Goal: Task Accomplishment & Management: Complete application form

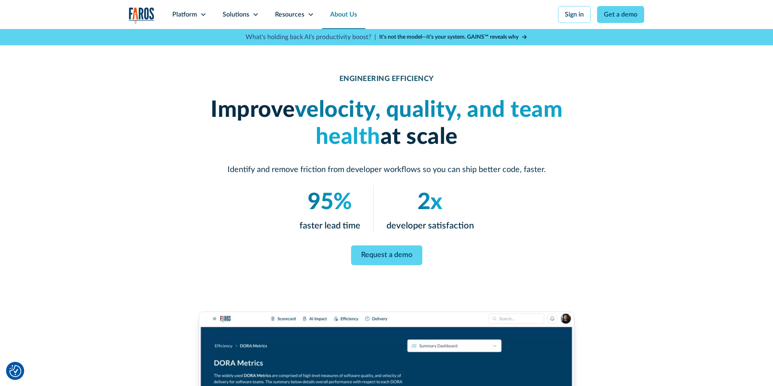
click at [336, 13] on link "About Us" at bounding box center [343, 14] width 43 height 29
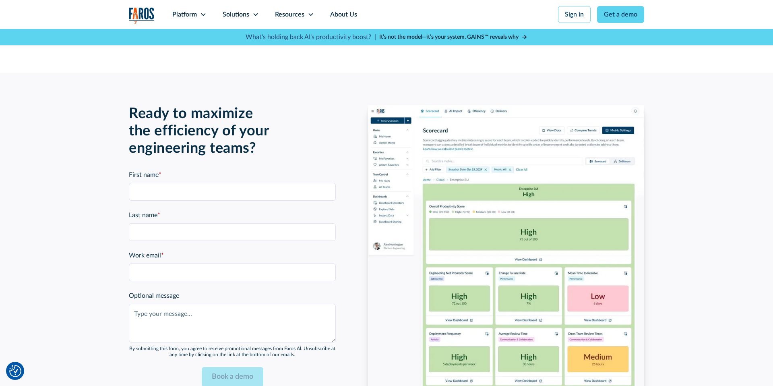
scroll to position [1720, 0]
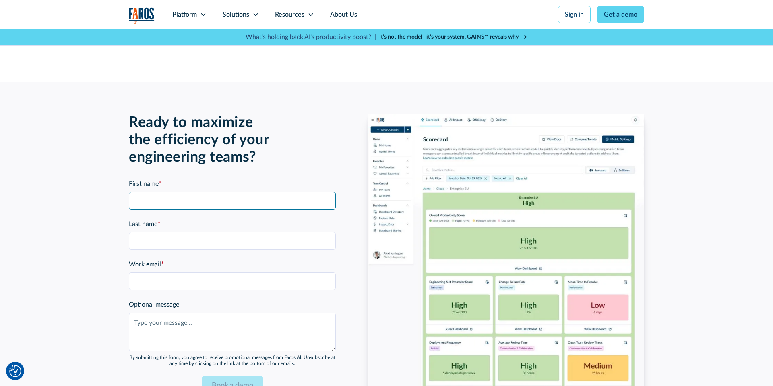
click at [285, 195] on input "First name *" at bounding box center [232, 201] width 207 height 18
type input "Shiran"
click at [171, 237] on input "Product Pages Form" at bounding box center [232, 241] width 207 height 18
type input "[PERSON_NAME]"
click at [159, 280] on input "Work email *" at bounding box center [232, 281] width 207 height 18
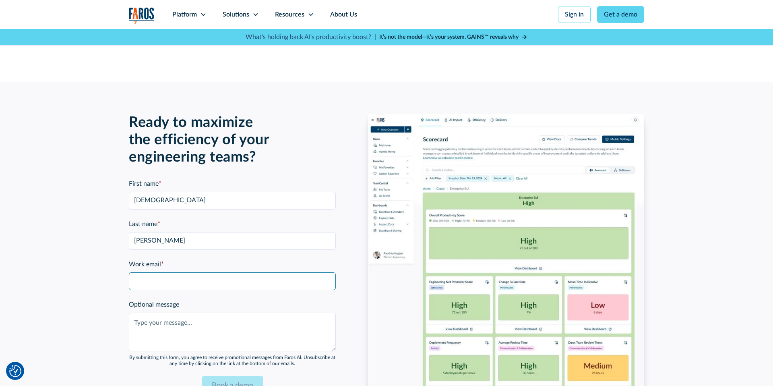
type input "shiran@kukistrategies.com"
click at [161, 322] on textarea "Optional message" at bounding box center [232, 331] width 207 height 39
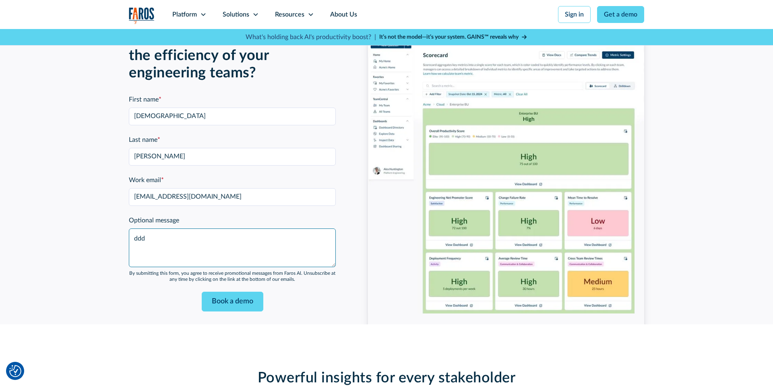
scroll to position [1806, 0]
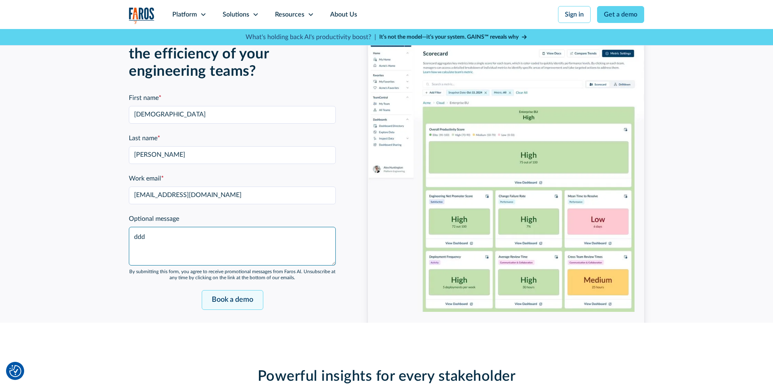
type textarea "ddd"
click at [216, 298] on input "Book a demo" at bounding box center [233, 300] width 62 height 20
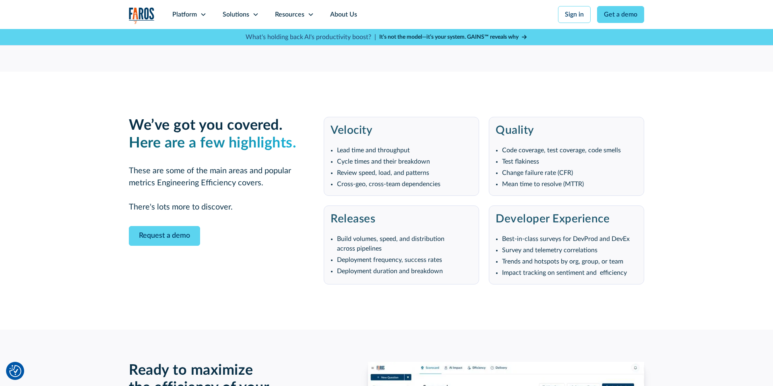
scroll to position [1428, 0]
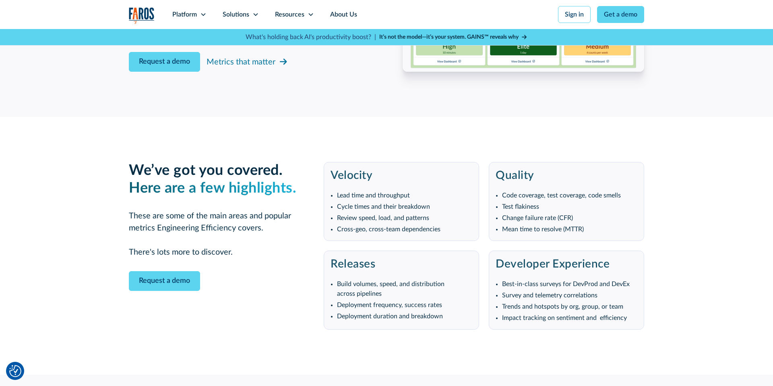
click at [134, 12] on img "home" at bounding box center [142, 15] width 26 height 17
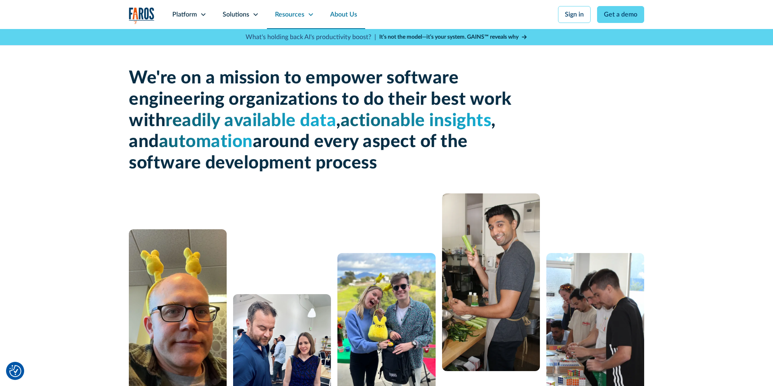
click at [291, 14] on div "Resources" at bounding box center [289, 15] width 29 height 10
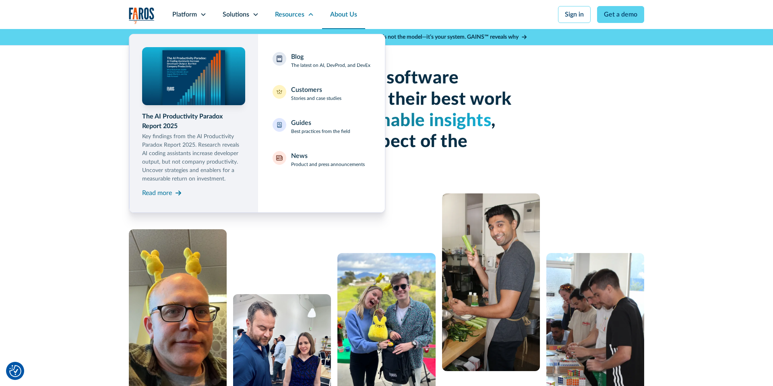
click at [475, 116] on nav "The AI Productivity Paradox Report 2025 Key findings from the AI Productivity P…" at bounding box center [386, 121] width 515 height 184
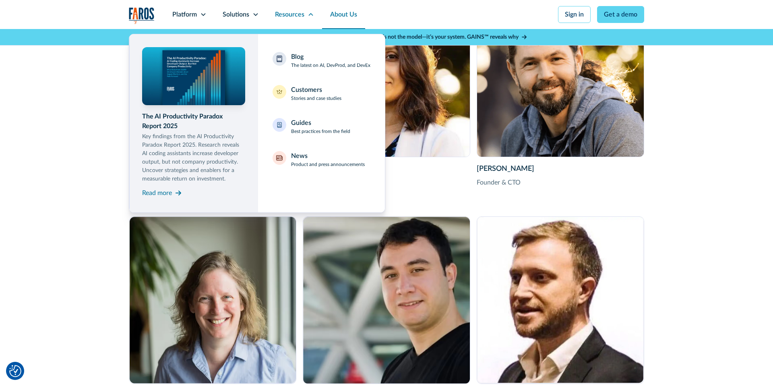
scroll to position [1464, 0]
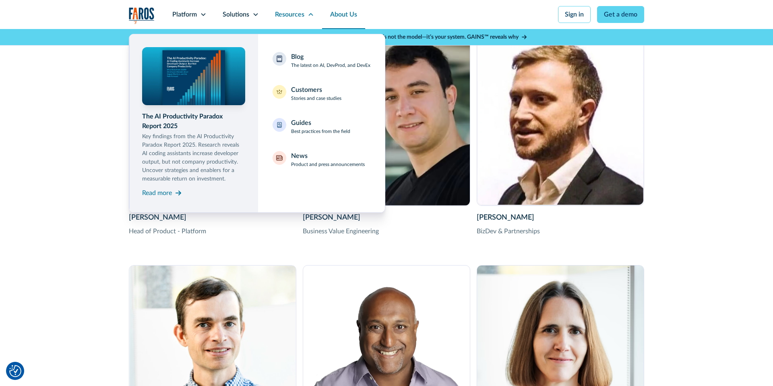
click at [333, 18] on link "About Us" at bounding box center [343, 14] width 43 height 29
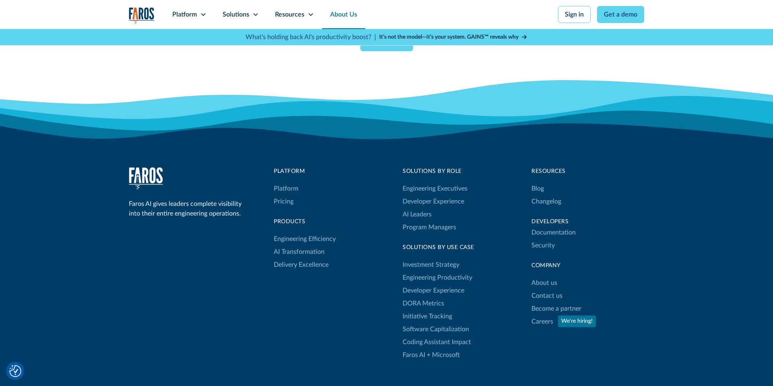
scroll to position [2267, 0]
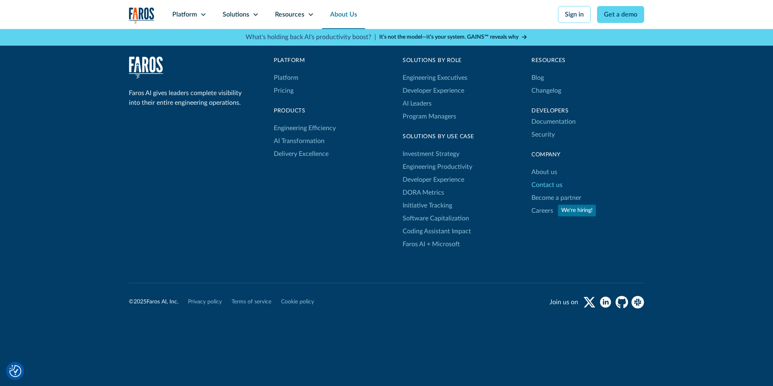
click at [549, 184] on link "Contact us" at bounding box center [546, 184] width 31 height 13
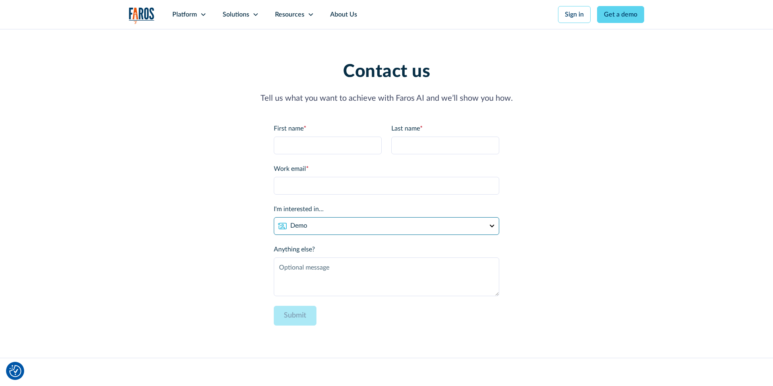
click at [313, 224] on select "Demo Partnership Support Other" at bounding box center [386, 226] width 225 height 18
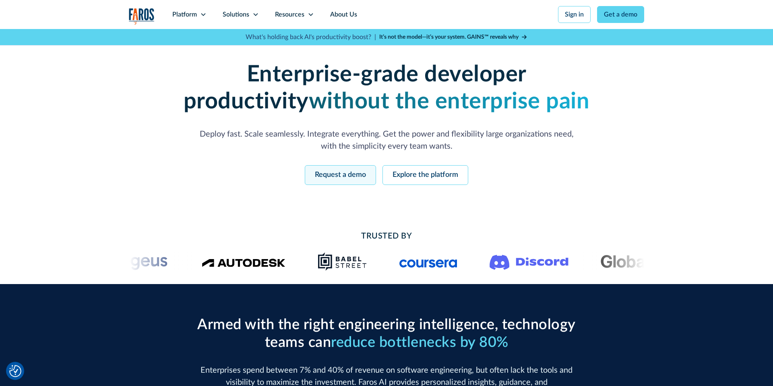
click at [358, 173] on link "Request a demo" at bounding box center [340, 175] width 71 height 20
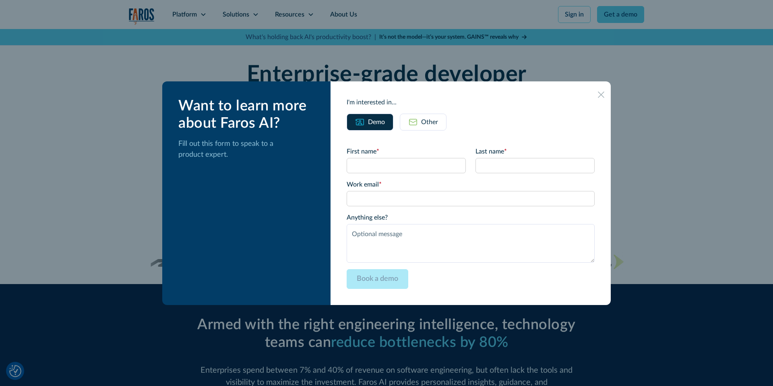
click at [432, 124] on div "Other" at bounding box center [429, 122] width 17 height 10
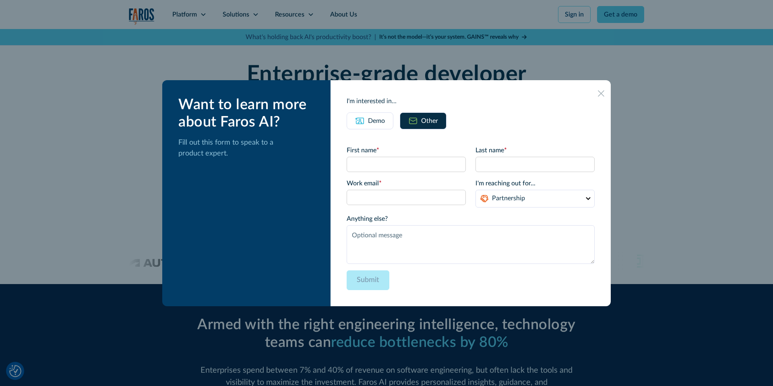
click at [383, 120] on div "Demo" at bounding box center [376, 121] width 17 height 10
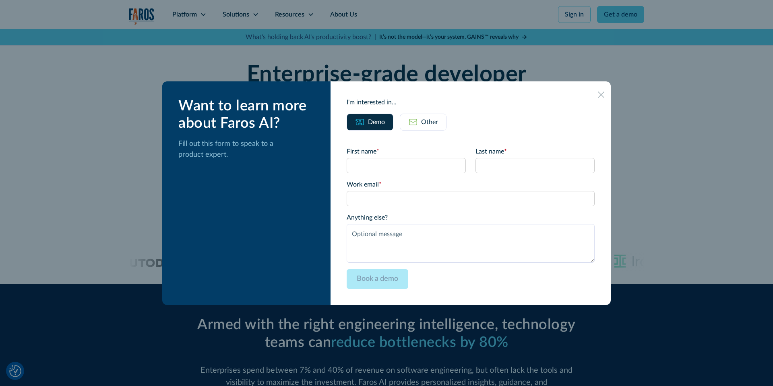
click at [595, 96] on div at bounding box center [601, 94] width 13 height 13
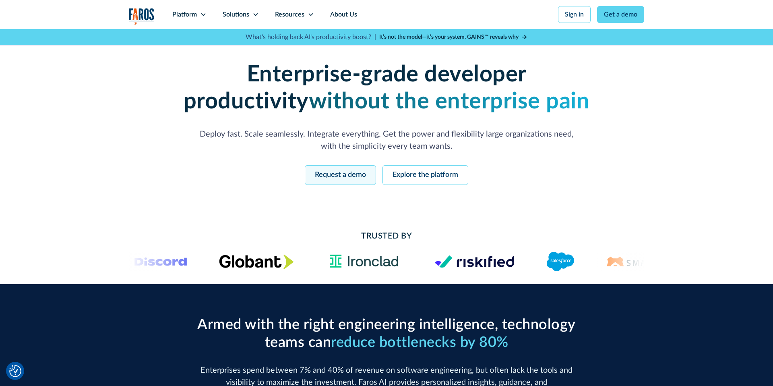
click at [328, 170] on link "Request a demo" at bounding box center [340, 175] width 71 height 20
